Goal: Find specific page/section: Find specific page/section

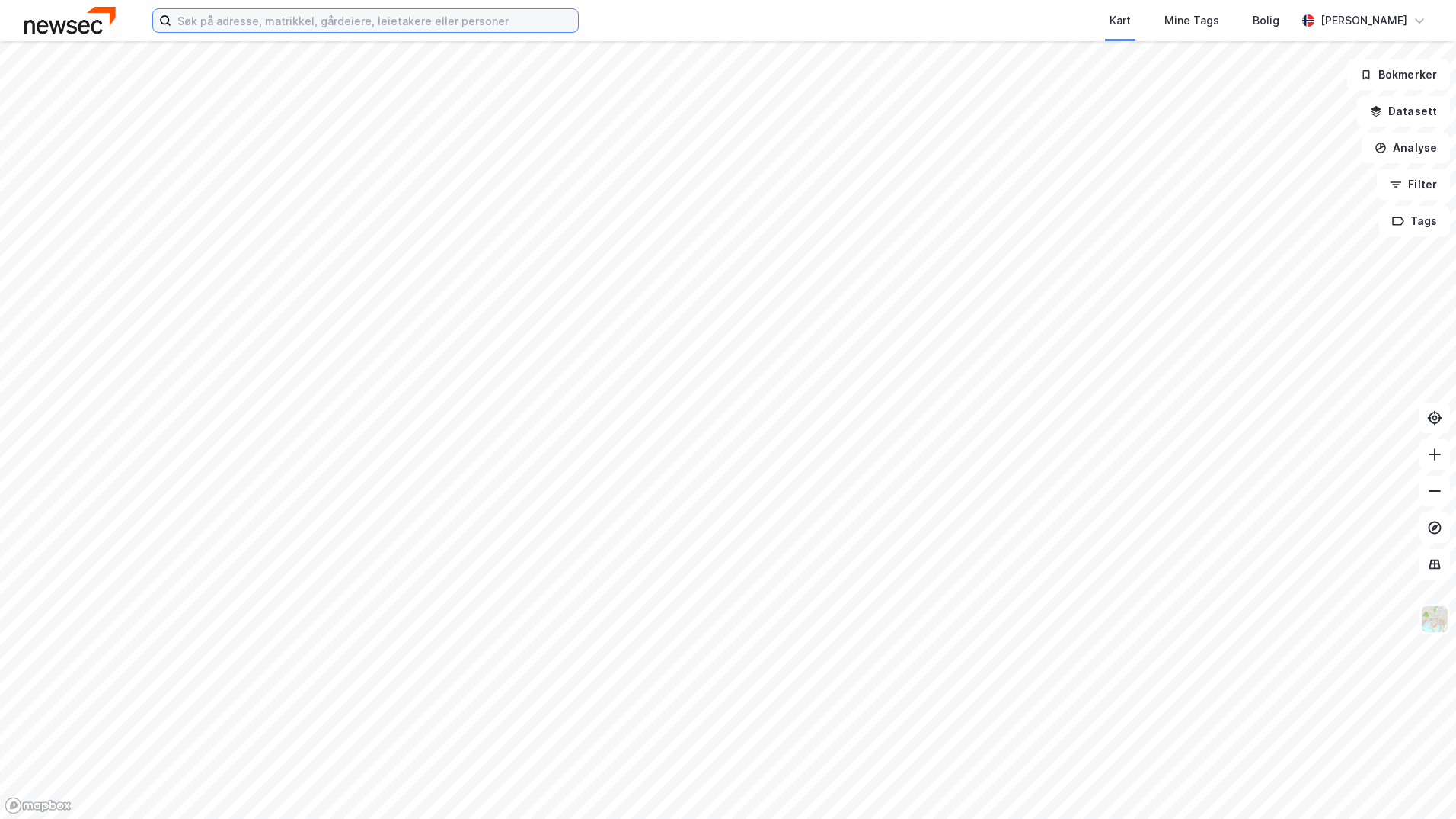
click at [363, 20] on input at bounding box center [375, 19] width 407 height 22
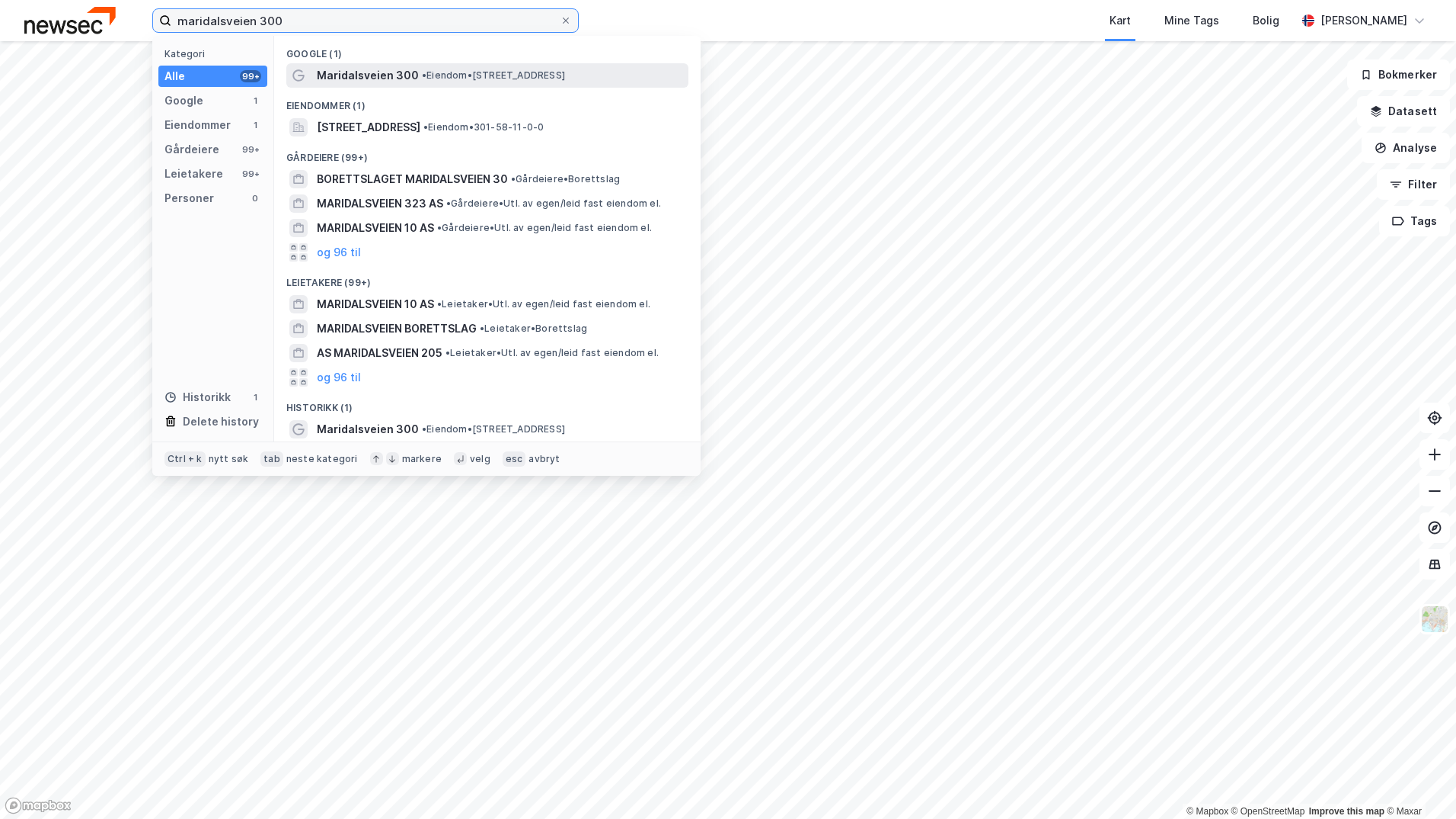
type input "maridalsveien 300"
click at [457, 70] on span "• Eiendom • [STREET_ADDRESS]" at bounding box center [493, 75] width 143 height 13
